Goal: Task Accomplishment & Management: Manage account settings

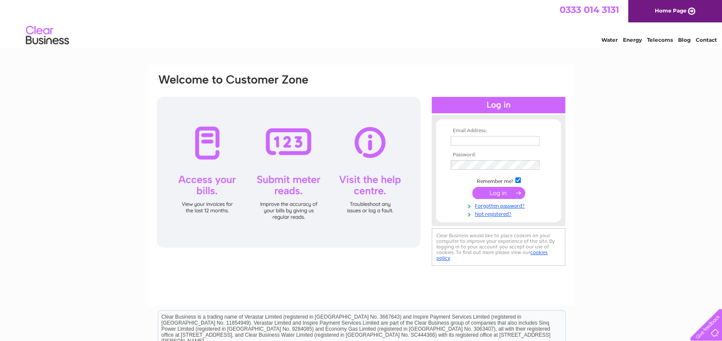
click at [491, 141] on input "text" at bounding box center [494, 140] width 89 height 9
click at [488, 141] on input "text" at bounding box center [495, 141] width 90 height 10
type input "bob.mac50@talktalk.net"
click at [506, 193] on input "submit" at bounding box center [498, 194] width 53 height 12
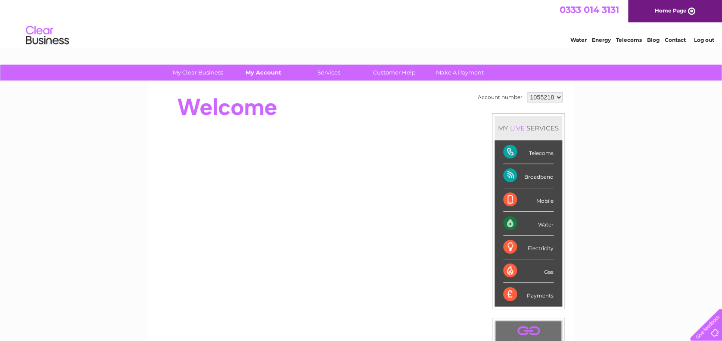
click at [265, 79] on link "My Account" at bounding box center [263, 73] width 71 height 16
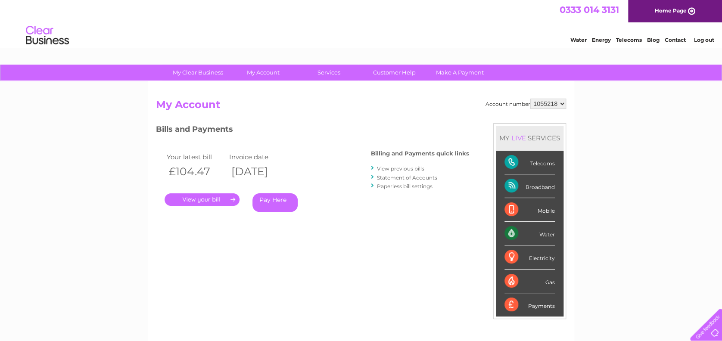
click at [217, 196] on link "." at bounding box center [202, 199] width 75 height 12
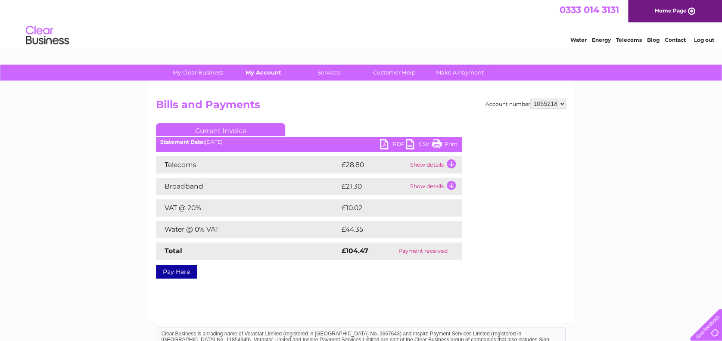
click at [278, 73] on link "My Account" at bounding box center [263, 73] width 71 height 16
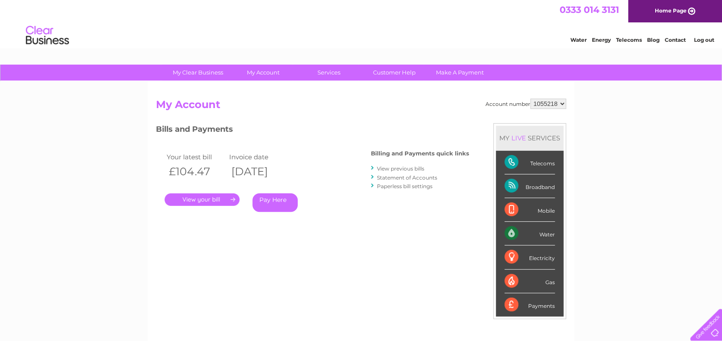
click at [230, 198] on link "." at bounding box center [202, 199] width 75 height 12
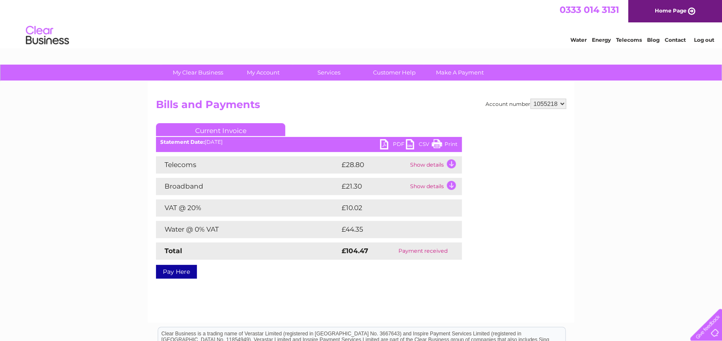
click at [397, 143] on link "PDF" at bounding box center [393, 145] width 26 height 12
click at [704, 41] on link "Log out" at bounding box center [703, 40] width 20 height 6
